Goal: Task Accomplishment & Management: Manage account settings

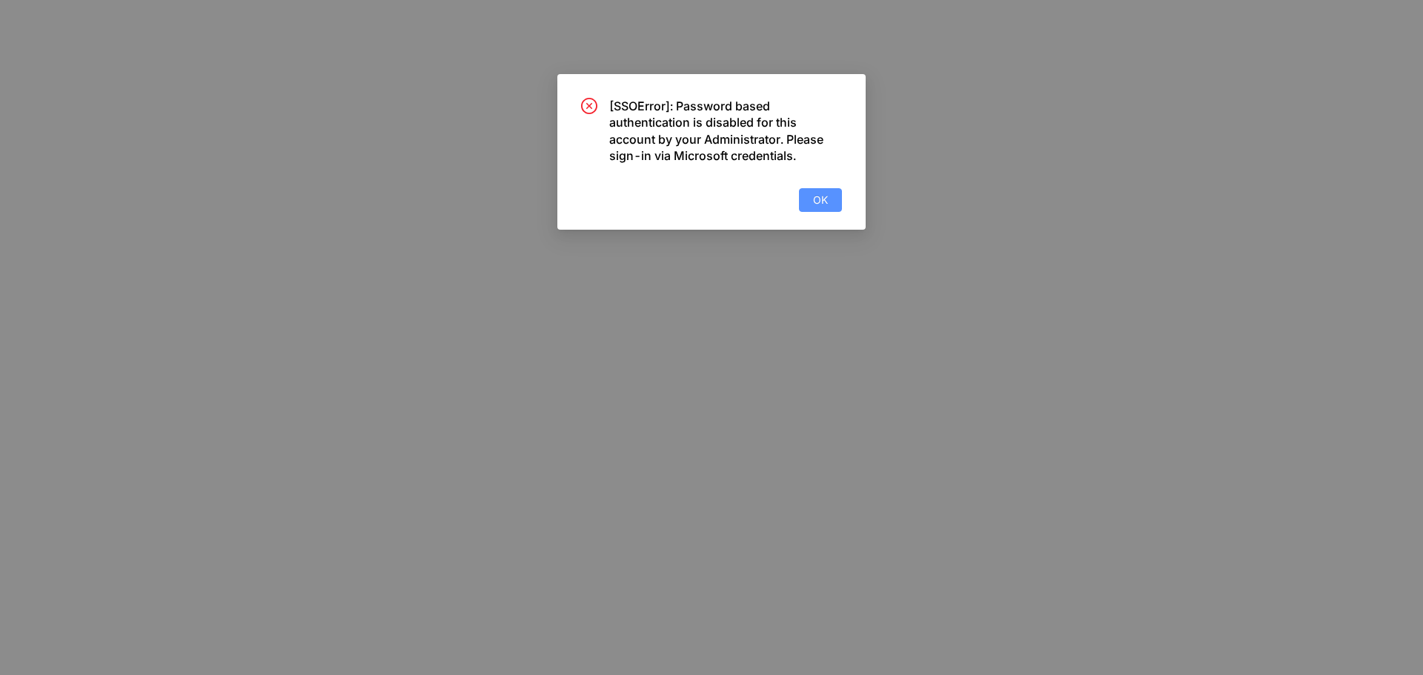
click at [826, 203] on span "OK" at bounding box center [820, 200] width 15 height 16
